Goal: Task Accomplishment & Management: Use online tool/utility

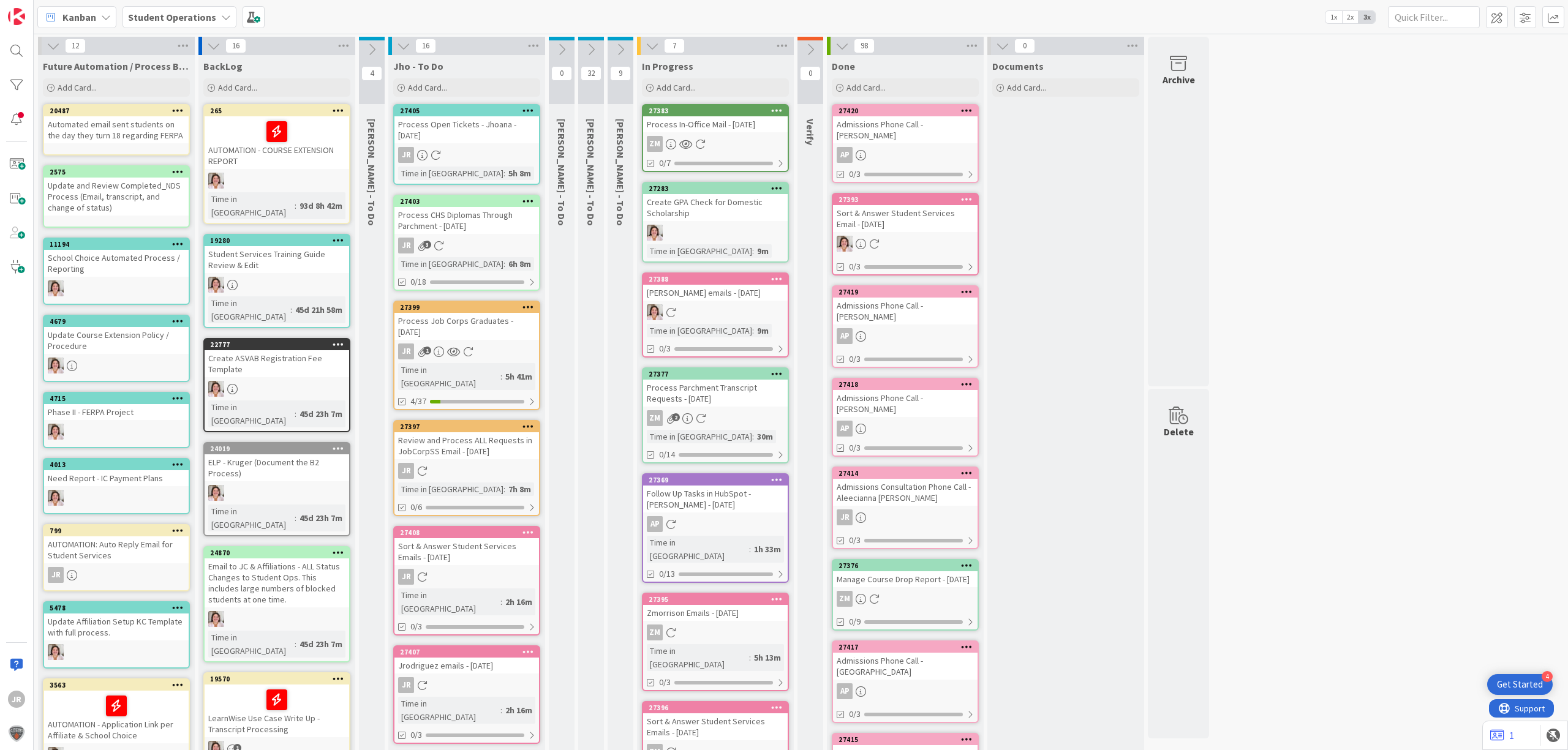
click at [713, 123] on div "Process In-Office Mail - [DATE]" at bounding box center [716, 124] width 145 height 16
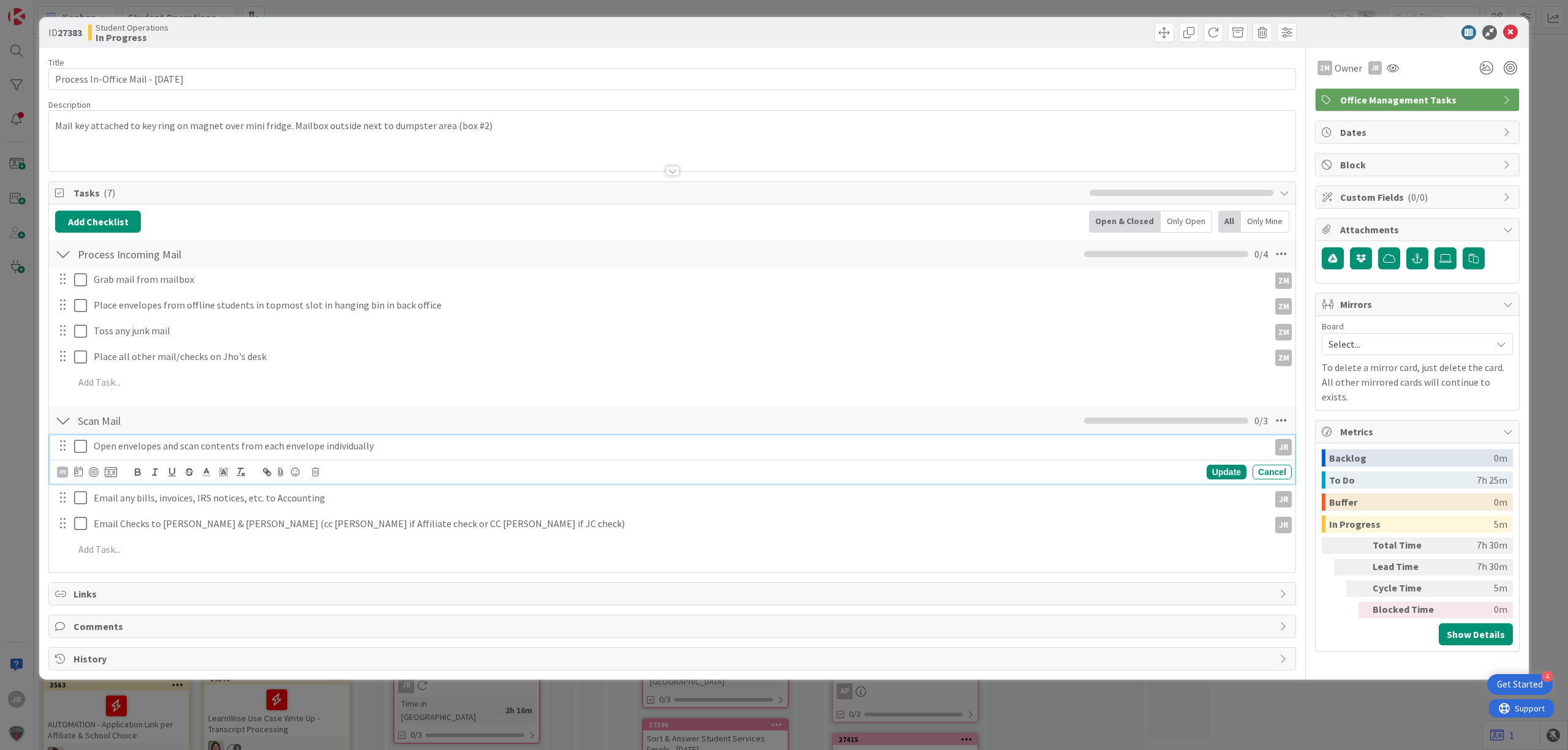
click at [86, 447] on icon at bounding box center [83, 446] width 18 height 15
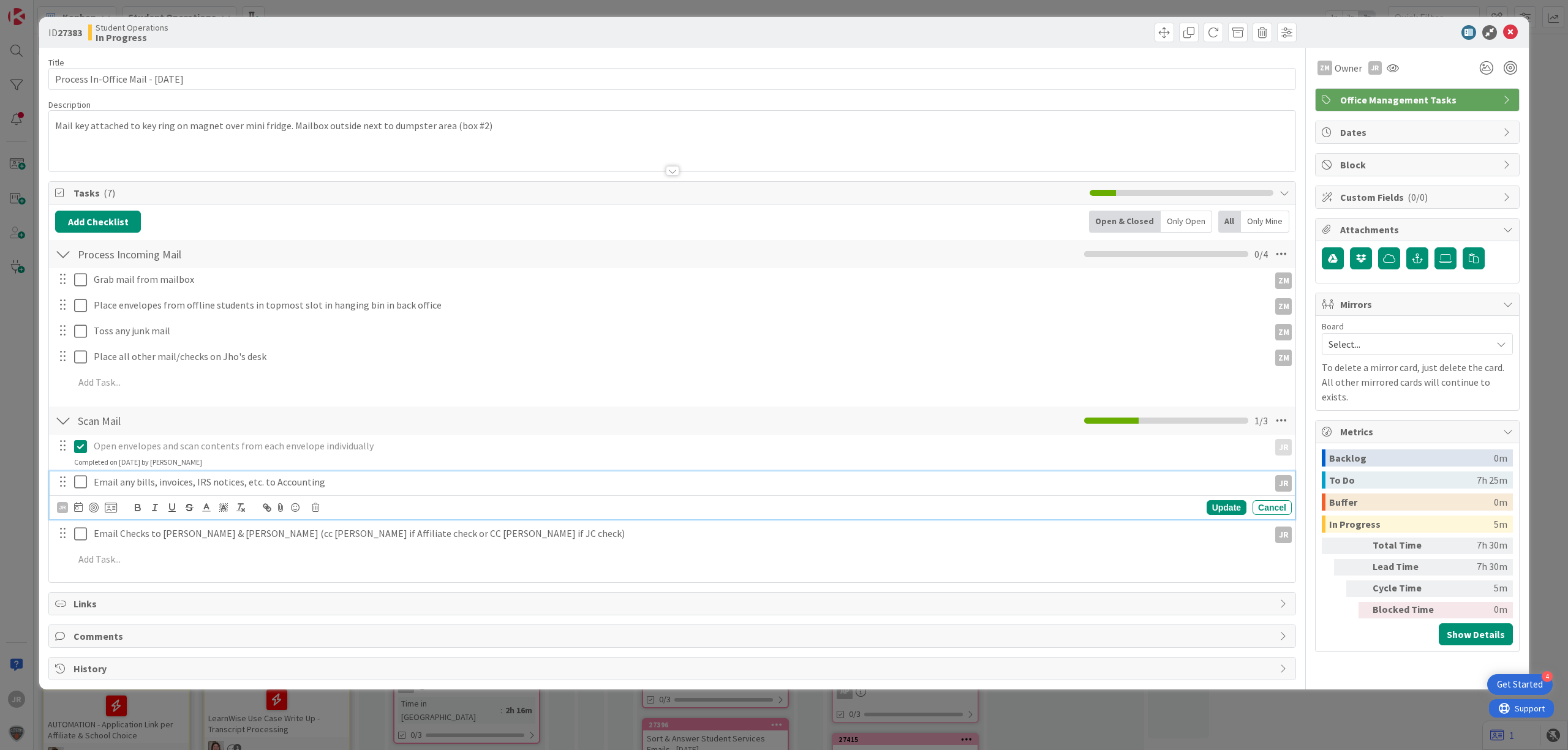
click at [84, 482] on icon at bounding box center [83, 482] width 18 height 15
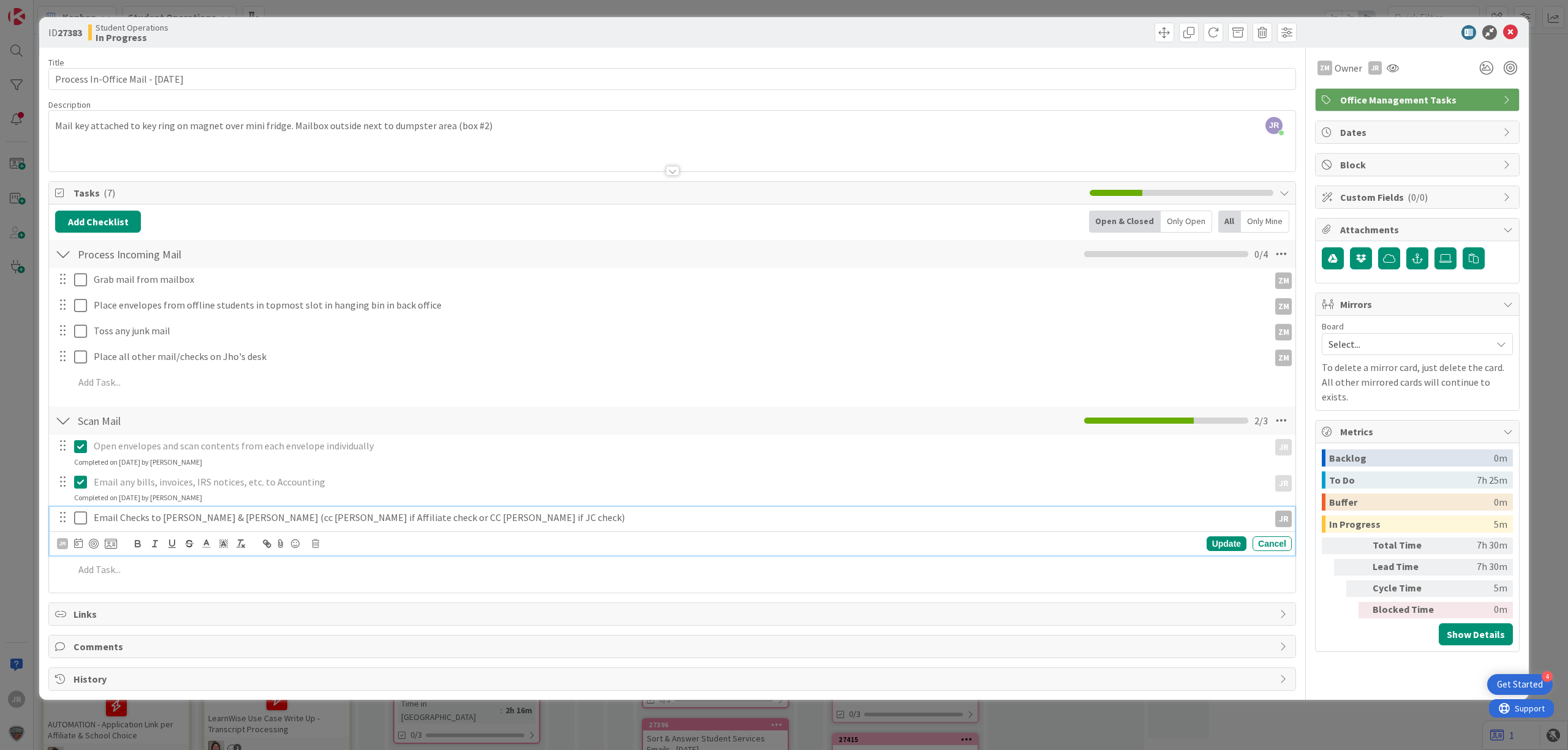
click at [83, 520] on icon at bounding box center [83, 518] width 18 height 15
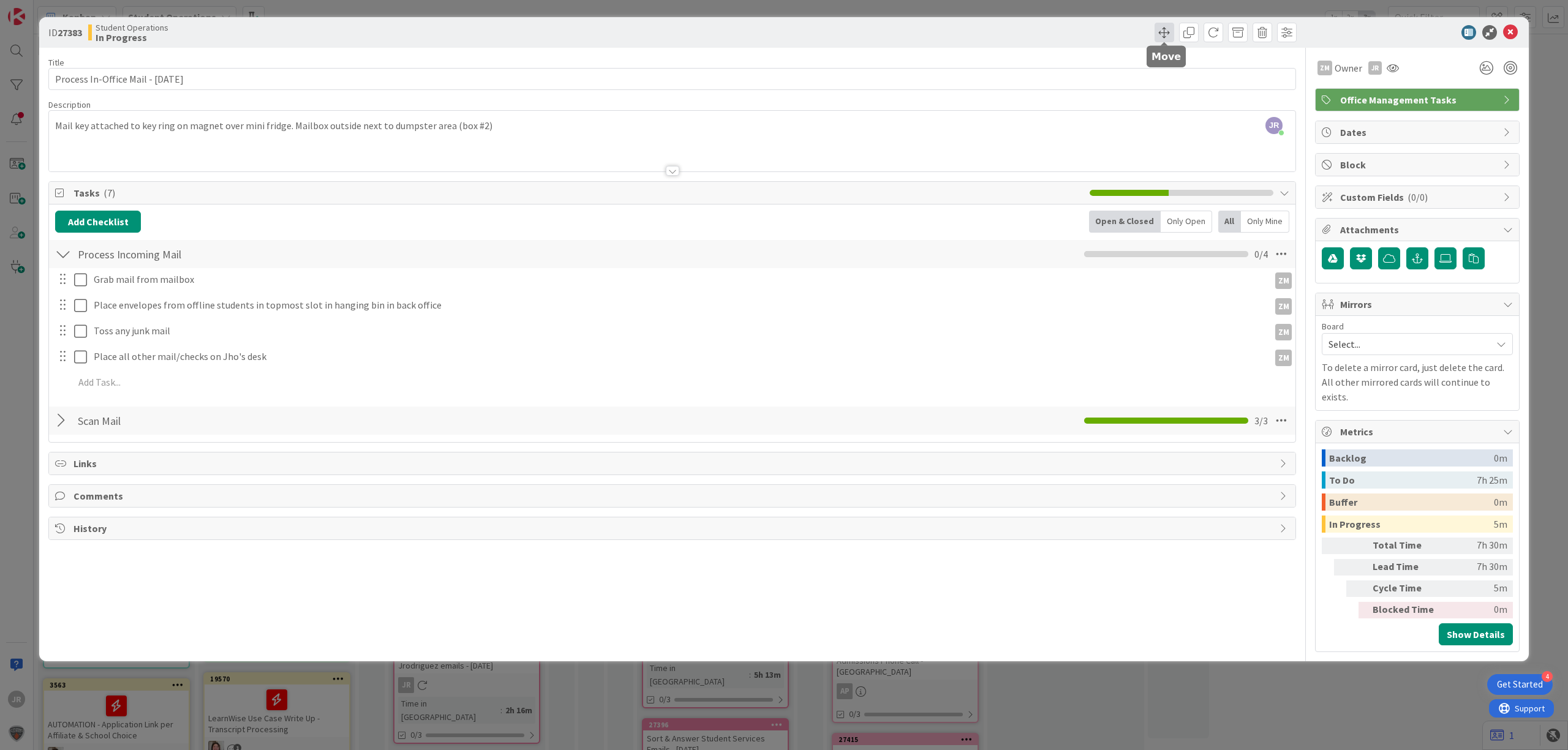
click at [1159, 32] on span at bounding box center [1164, 32] width 19 height 19
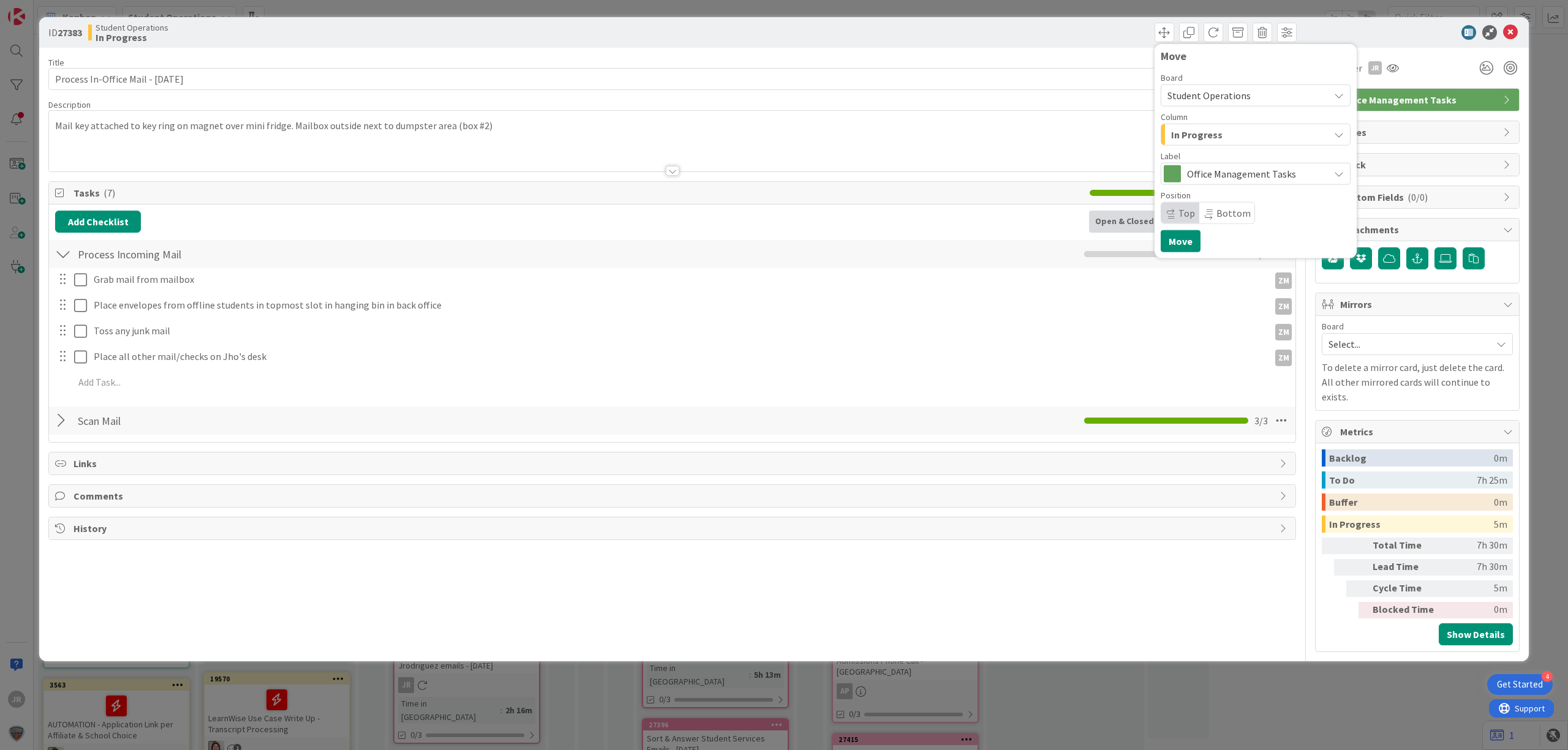
click at [1212, 127] on span "In Progress" at bounding box center [1197, 134] width 52 height 16
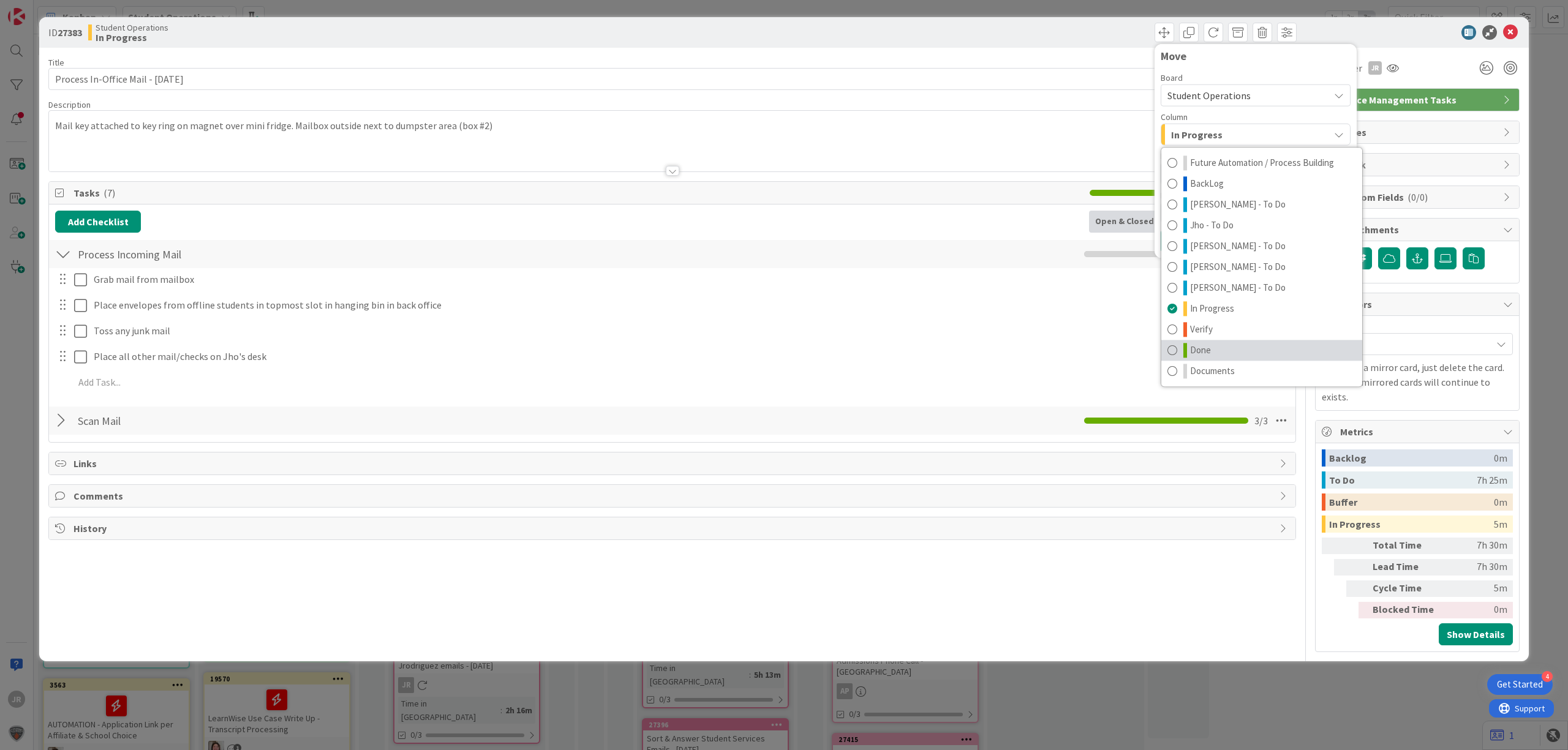
click at [1216, 346] on link "Done" at bounding box center [1261, 350] width 201 height 21
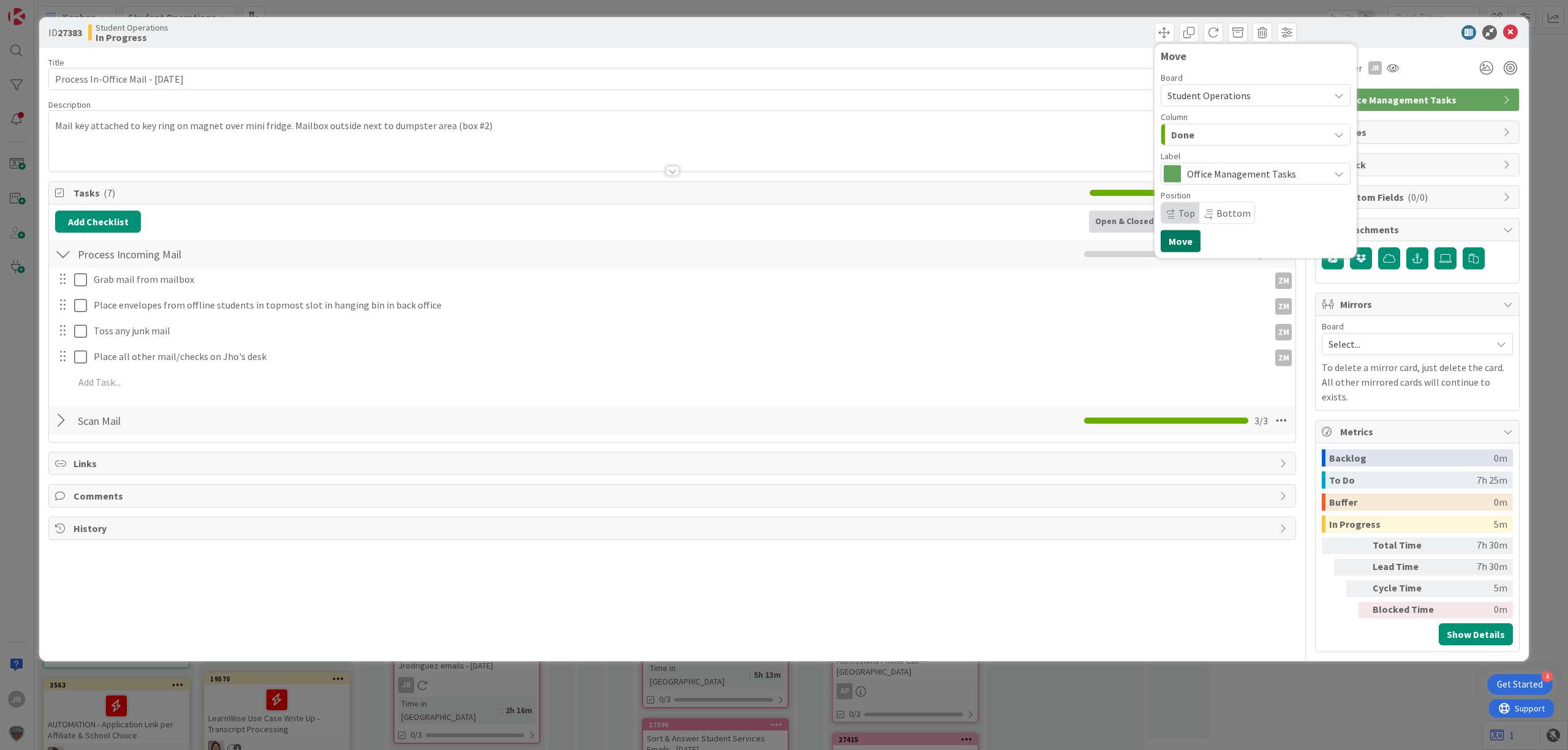
click at [1185, 241] on button "Move" at bounding box center [1181, 241] width 40 height 22
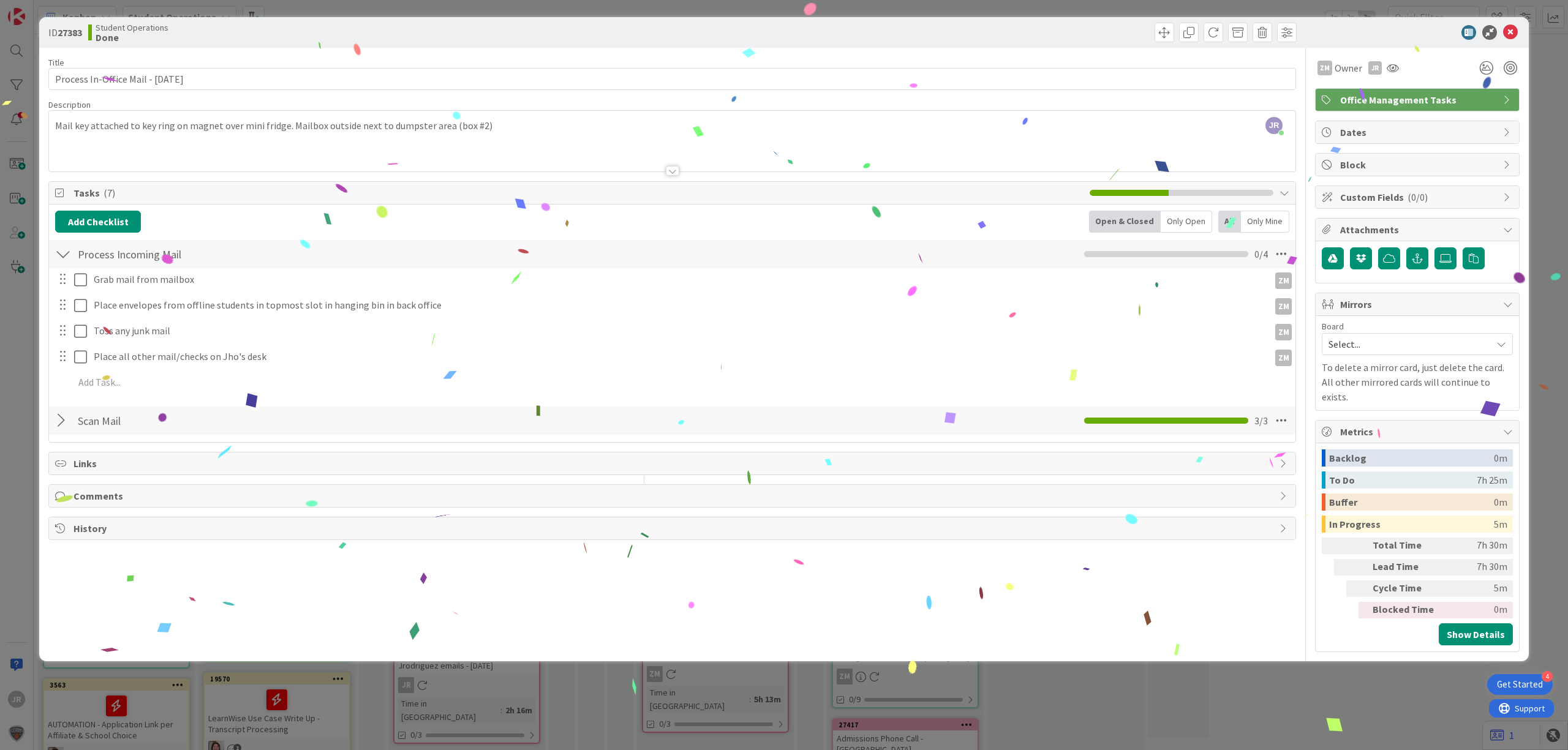
click at [445, 8] on div "ID 27383 Student Operations Done Move Move Title 35 / 128 Process In-Office Mai…" at bounding box center [784, 375] width 1568 height 750
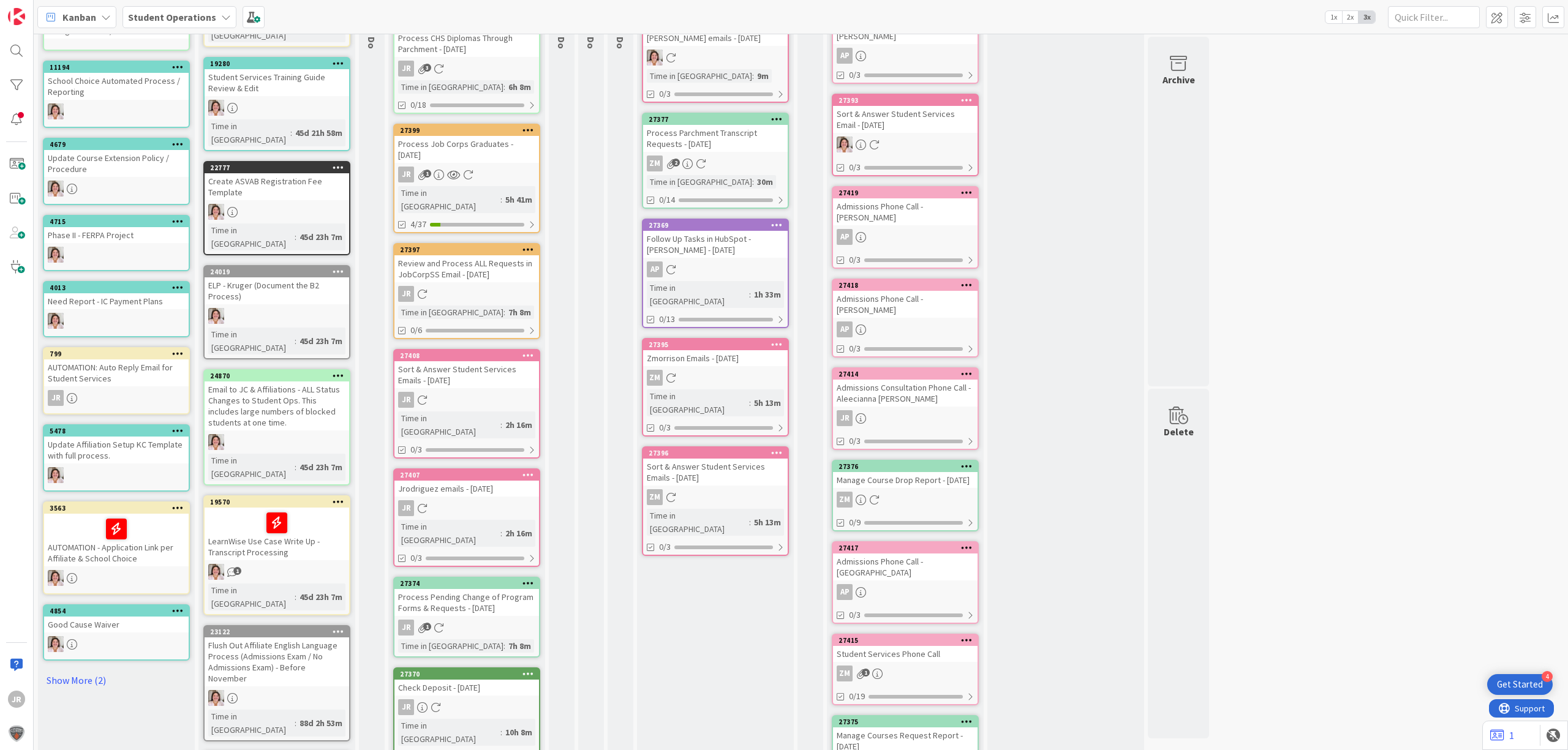
scroll to position [489, 0]
